Goal: Information Seeking & Learning: Learn about a topic

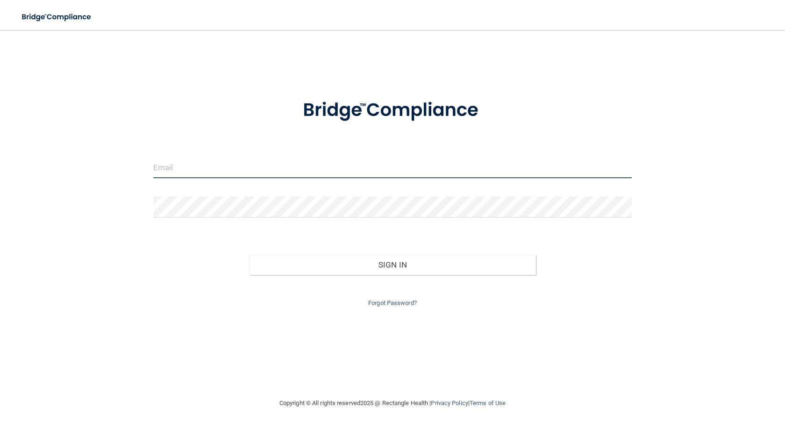
click at [204, 172] on input "email" at bounding box center [392, 167] width 478 height 21
type input "[EMAIL_ADDRESS][DOMAIN_NAME]"
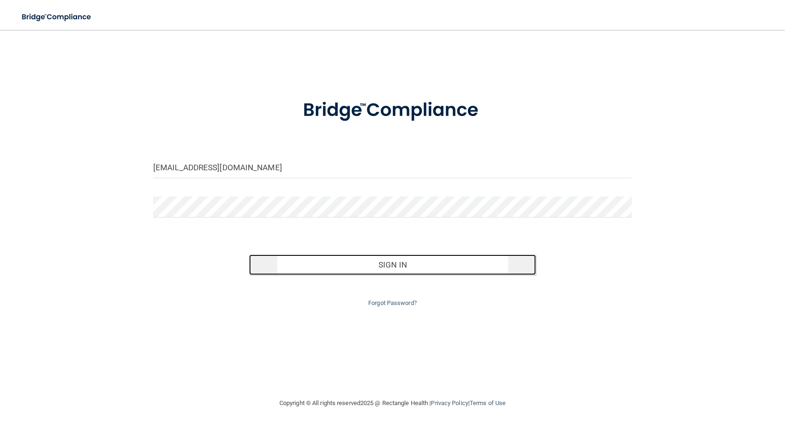
click at [338, 264] on button "Sign In" at bounding box center [392, 264] width 287 height 21
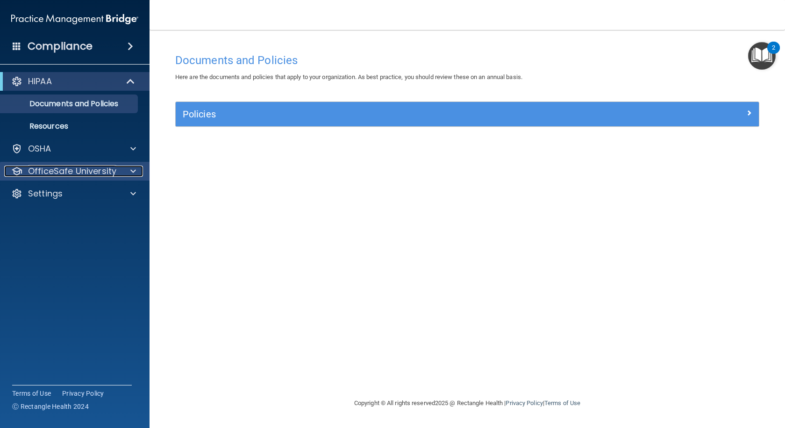
click at [122, 174] on div at bounding box center [131, 170] width 23 height 11
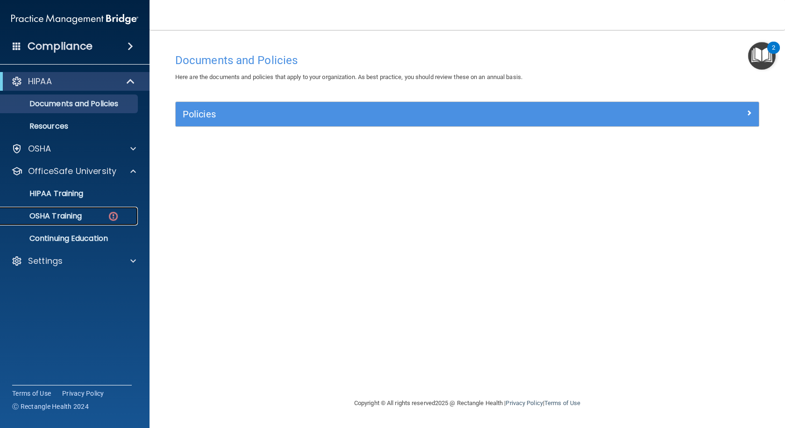
click at [103, 219] on div "OSHA Training" at bounding box center [70, 215] width 128 height 9
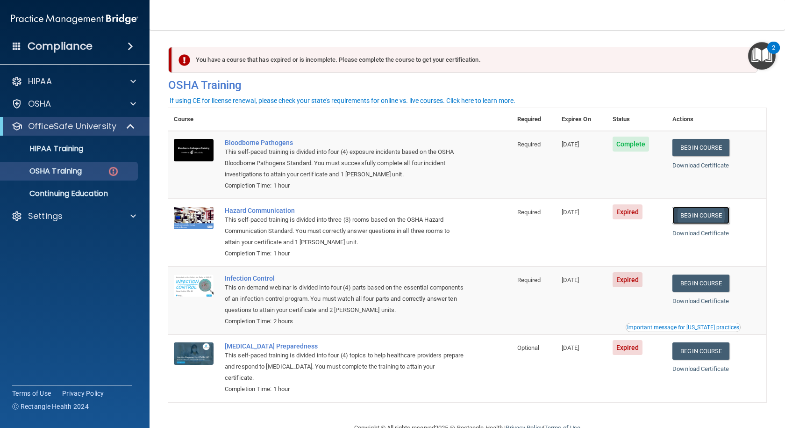
click at [682, 214] on link "Begin Course" at bounding box center [700, 215] width 57 height 17
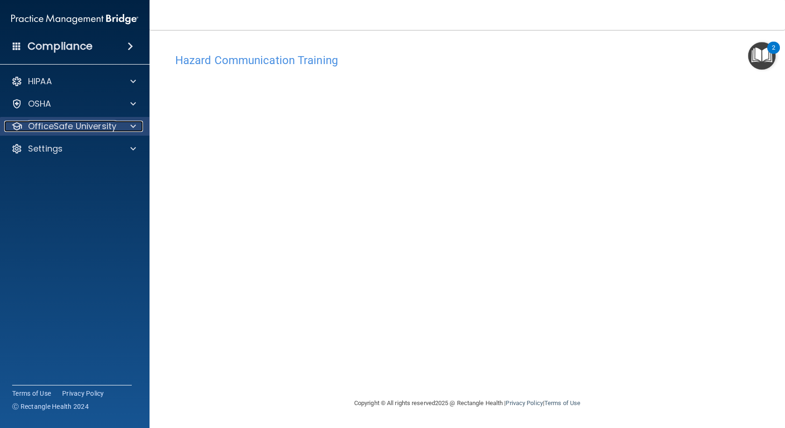
click at [45, 131] on p "OfficeSafe University" at bounding box center [72, 126] width 88 height 11
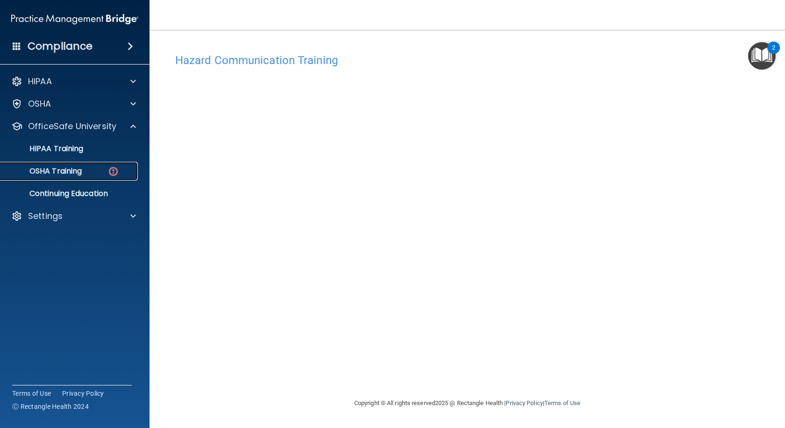
click at [66, 168] on p "OSHA Training" at bounding box center [44, 170] width 76 height 9
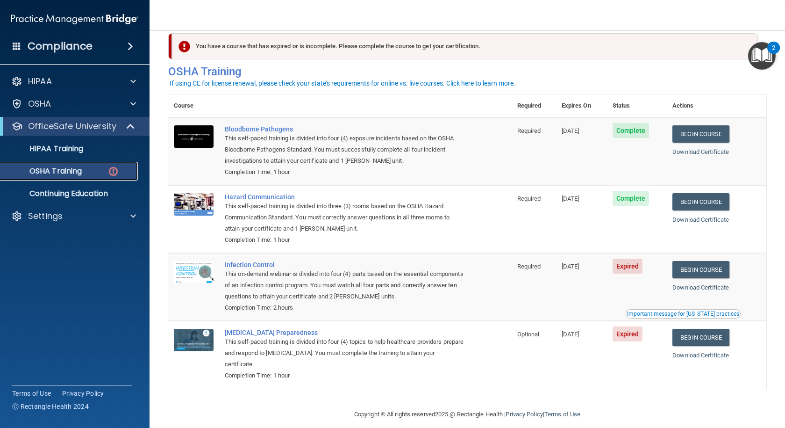
scroll to position [25, 0]
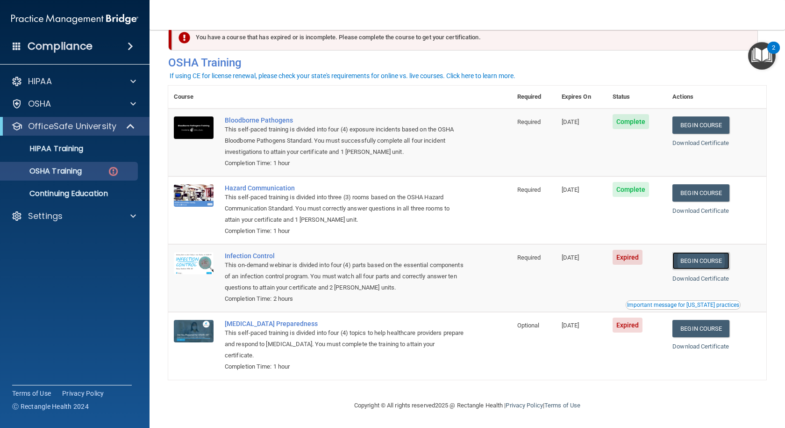
click at [699, 261] on link "Begin Course" at bounding box center [700, 260] width 57 height 17
click at [694, 322] on link "Begin Course" at bounding box center [700, 328] width 57 height 17
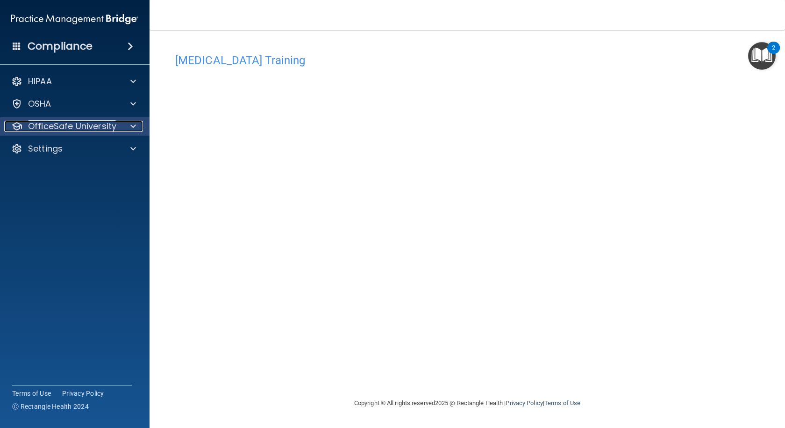
click at [97, 127] on p "OfficeSafe University" at bounding box center [72, 126] width 88 height 11
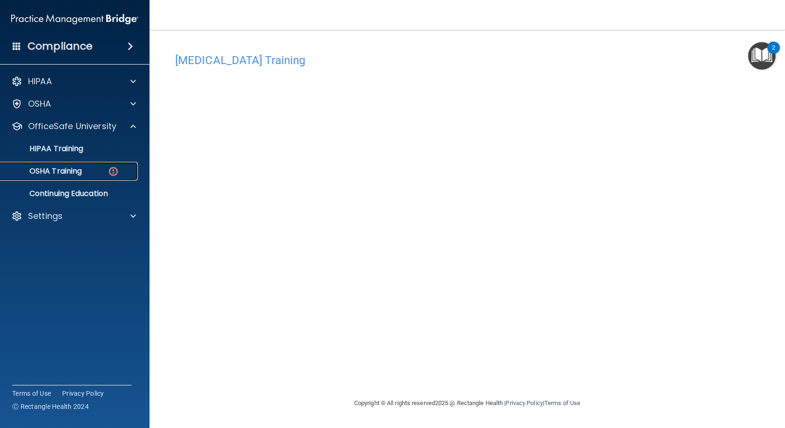
click at [97, 171] on div "OSHA Training" at bounding box center [70, 170] width 128 height 9
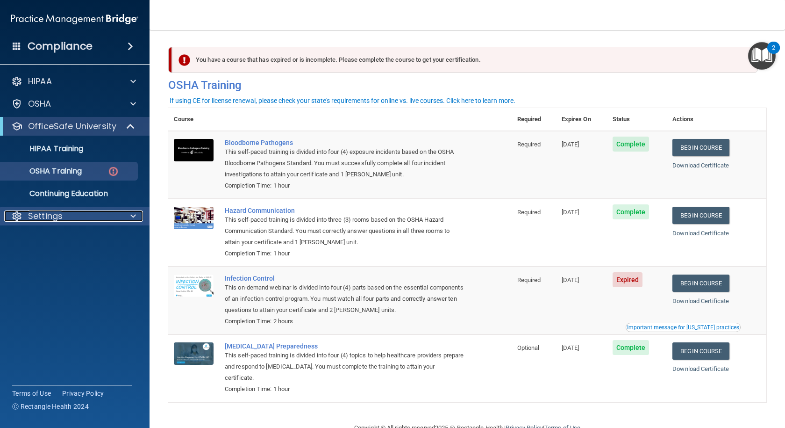
click at [61, 215] on p "Settings" at bounding box center [45, 215] width 35 height 11
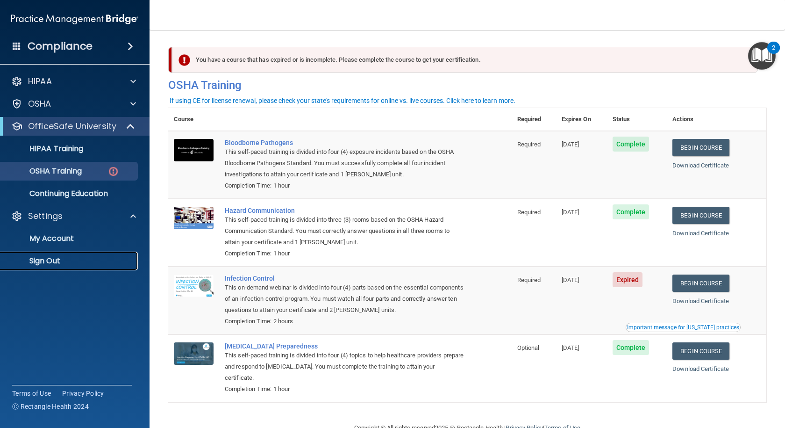
click at [53, 260] on p "Sign Out" at bounding box center [70, 260] width 128 height 9
